Goal: Transaction & Acquisition: Purchase product/service

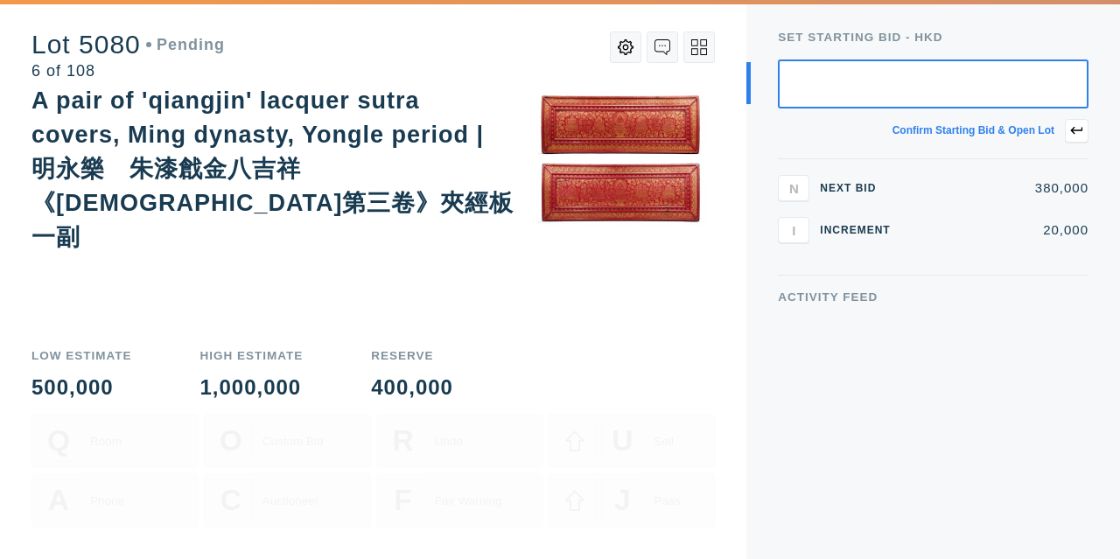
click at [862, 80] on input "text" at bounding box center [933, 83] width 311 height 49
type input "380,000"
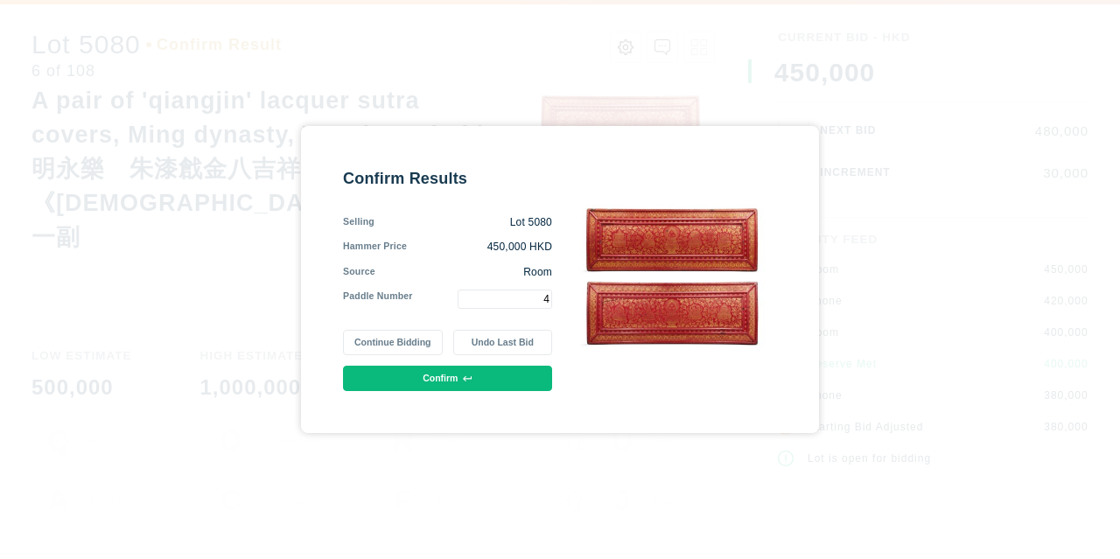
type input "4"
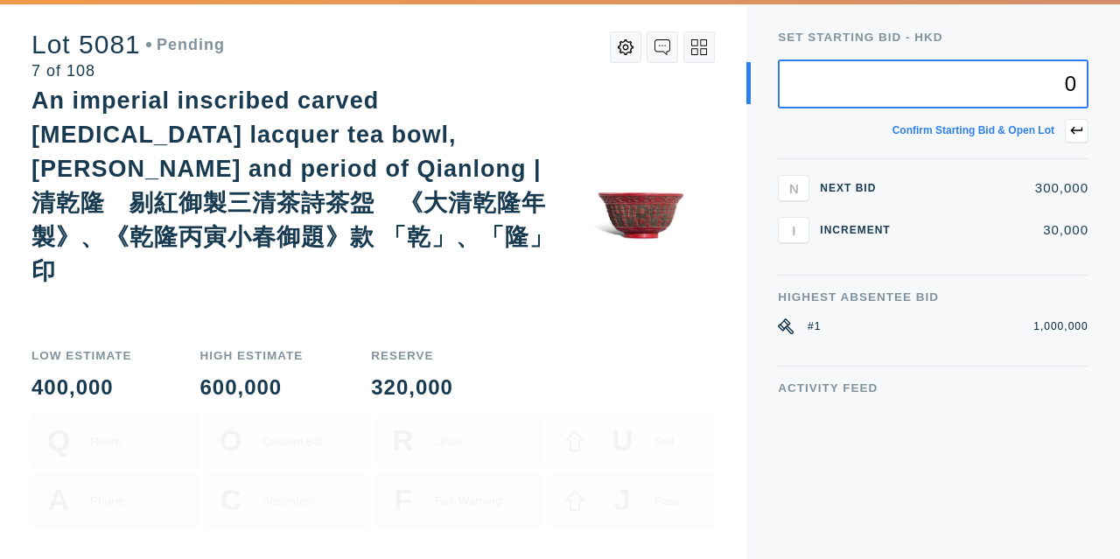
type input "4"
type input "300,000"
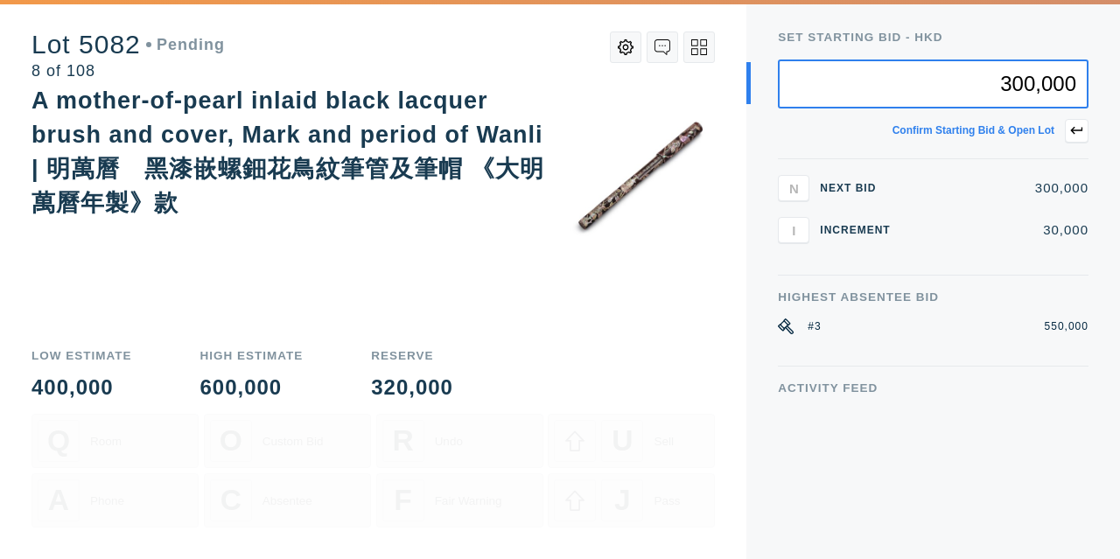
type input "300,000"
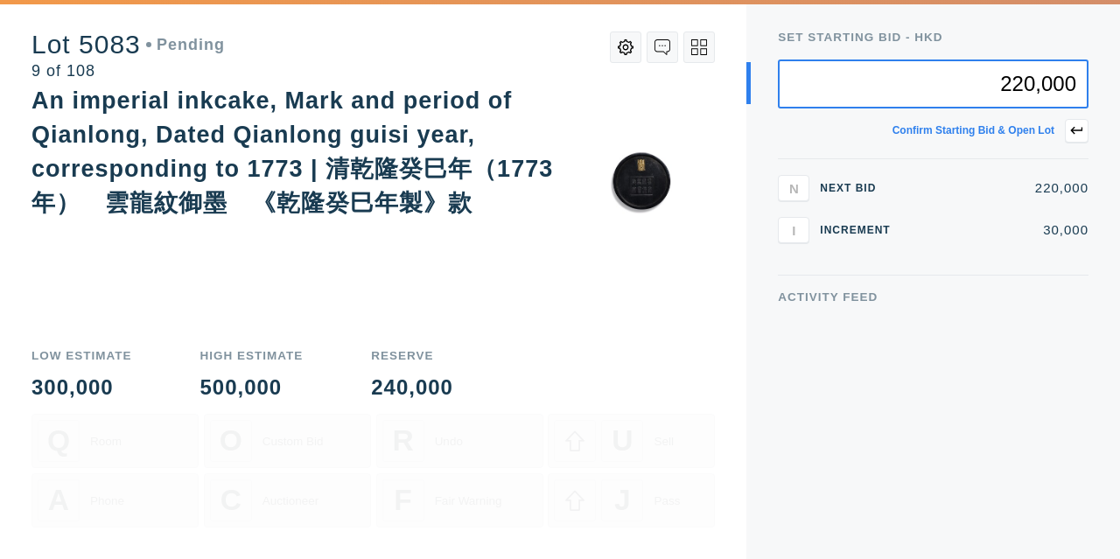
type input "220,000"
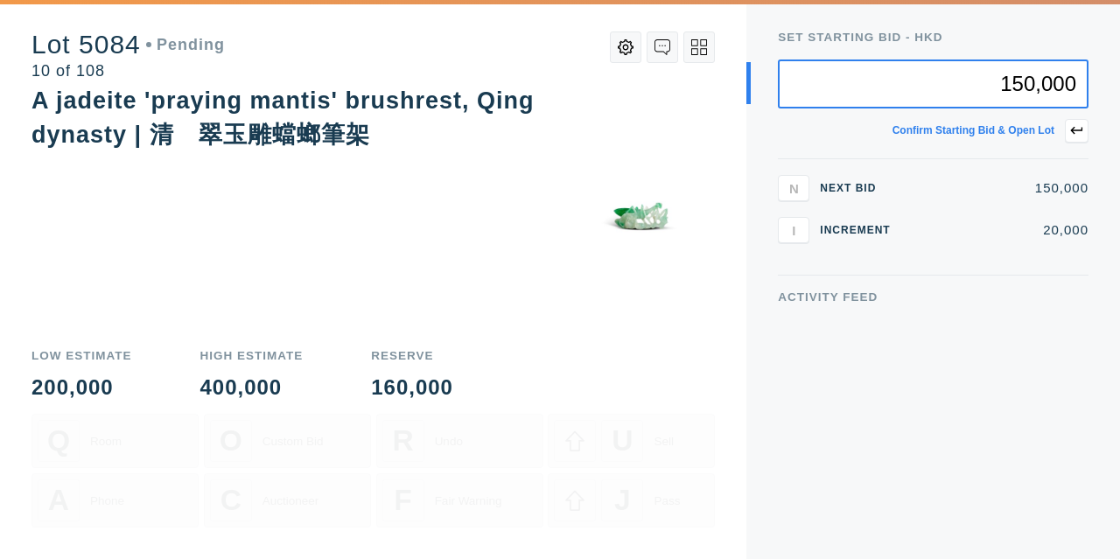
type input "150,000"
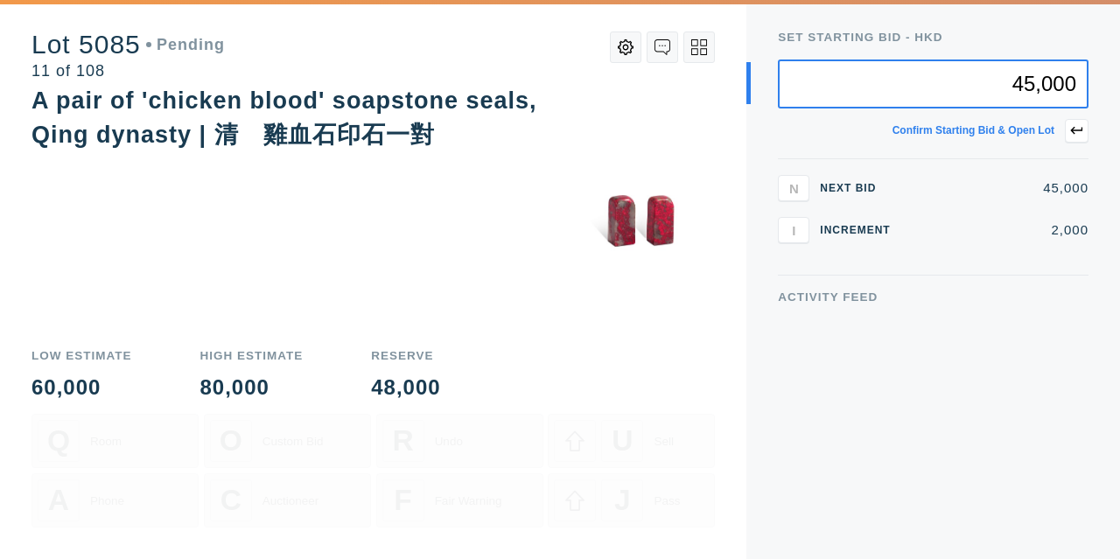
type input "45,000"
